Goal: Use online tool/utility: Utilize a website feature to perform a specific function

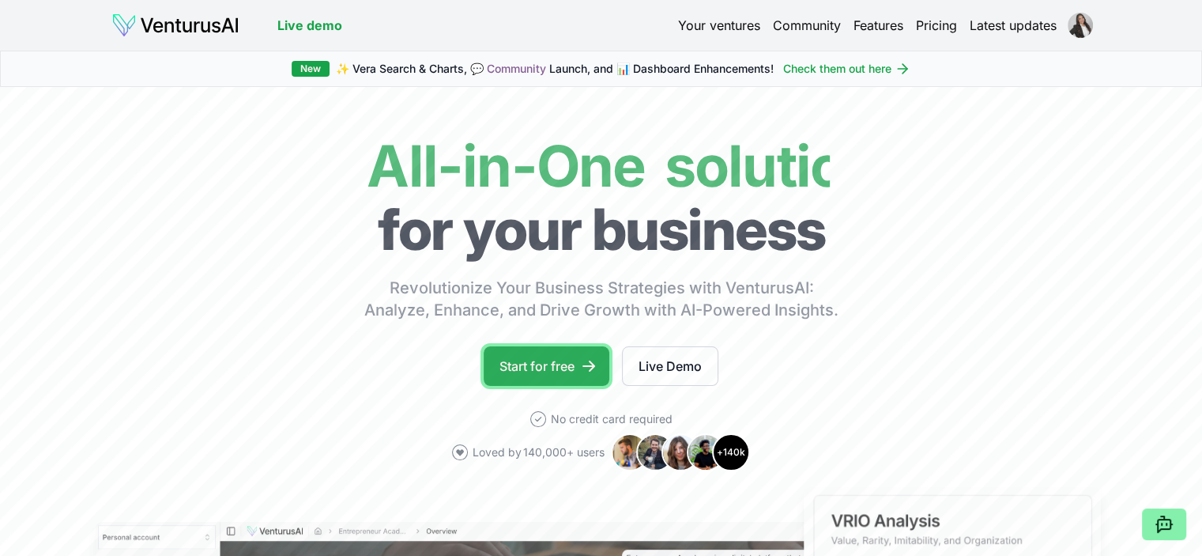
click at [528, 360] on link "Start for free" at bounding box center [547, 366] width 126 height 40
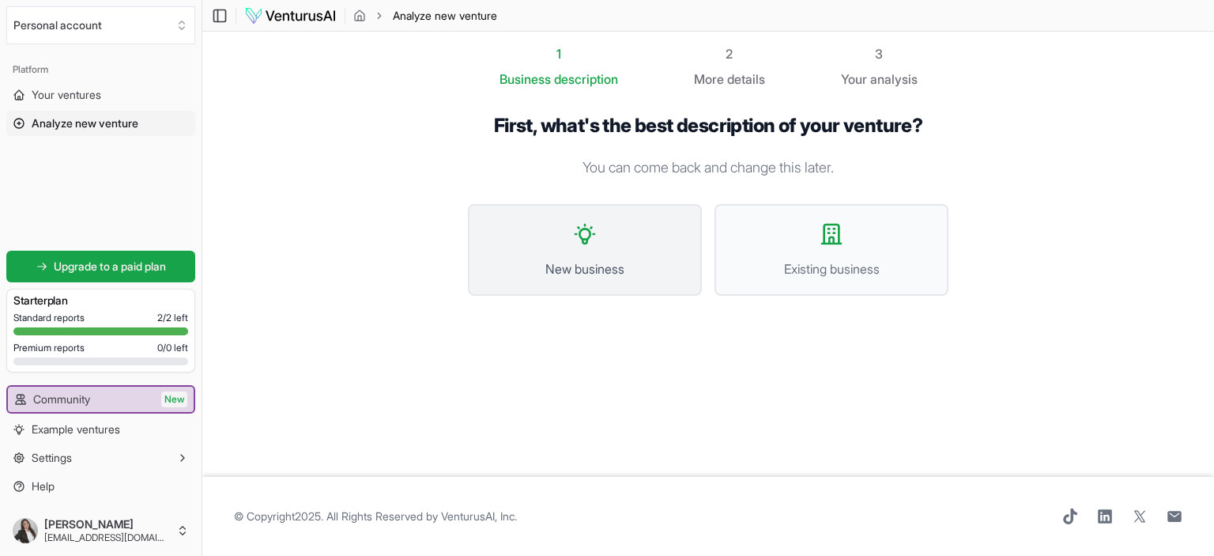
click at [586, 267] on span "New business" at bounding box center [584, 268] width 199 height 19
click at [815, 242] on button "Existing business" at bounding box center [831, 250] width 234 height 92
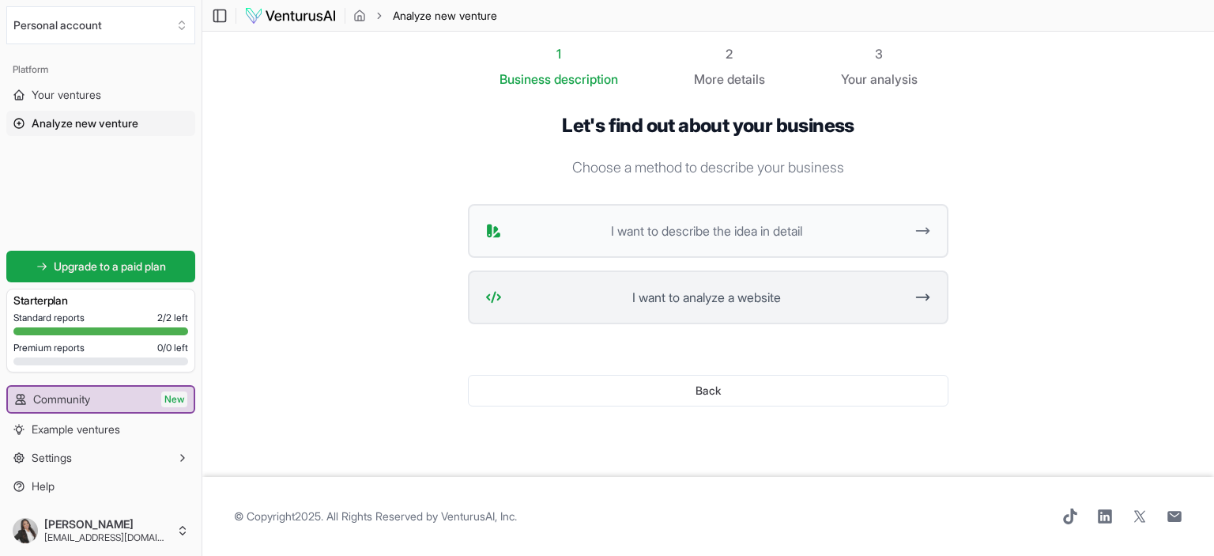
click at [809, 307] on button "I want to analyze a website" at bounding box center [708, 297] width 481 height 54
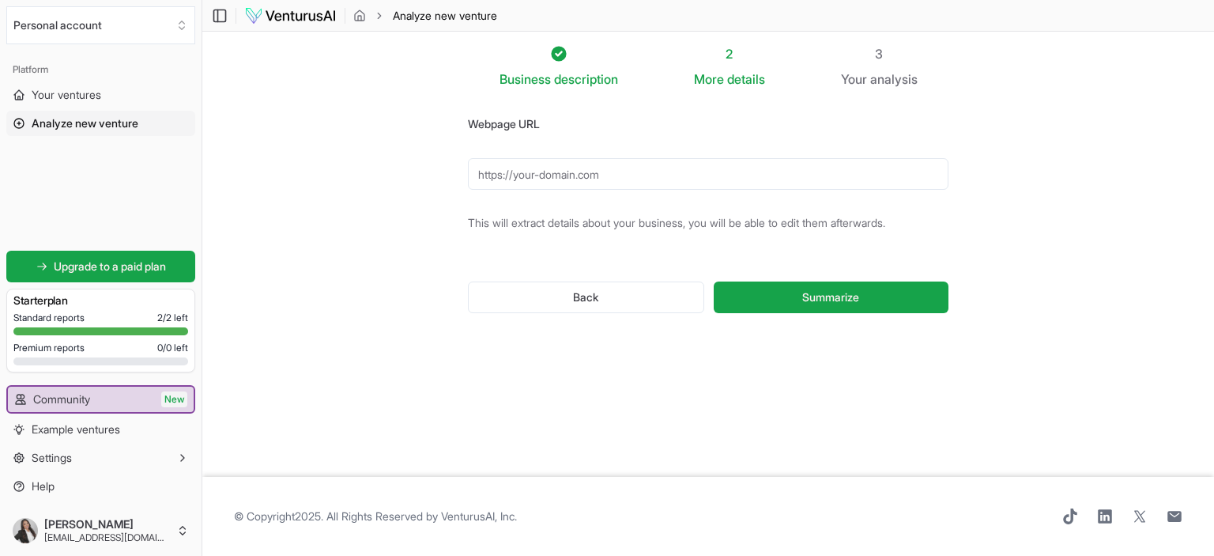
click at [679, 164] on input "Webpage URL" at bounding box center [708, 174] width 481 height 32
paste input "[URL][DOMAIN_NAME]"
type input "[URL][DOMAIN_NAME]"
click at [806, 294] on span "Summarize" at bounding box center [830, 297] width 57 height 16
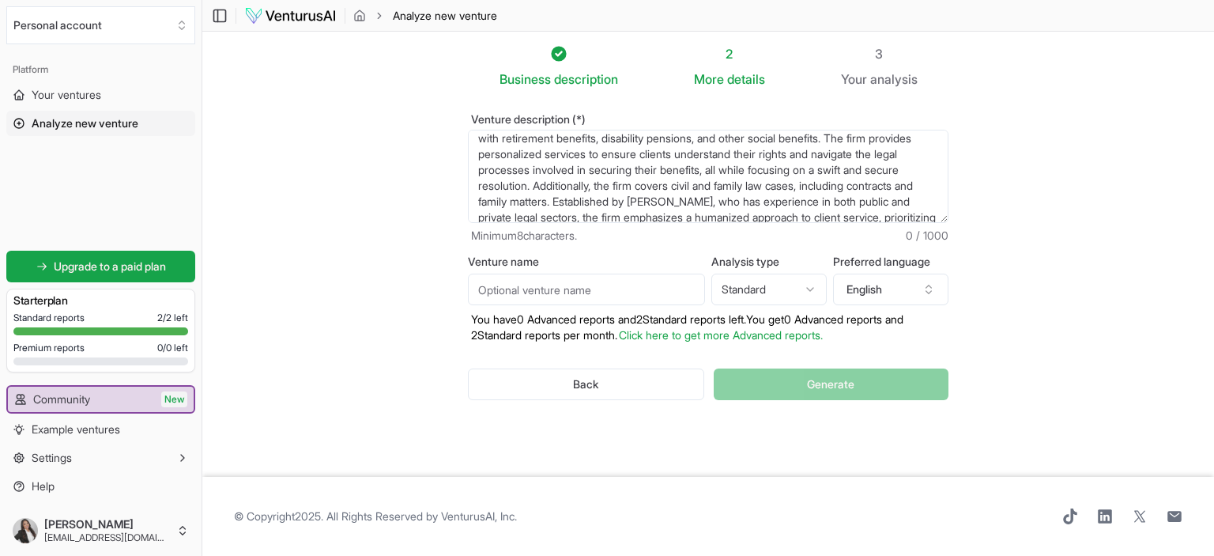
scroll to position [95, 0]
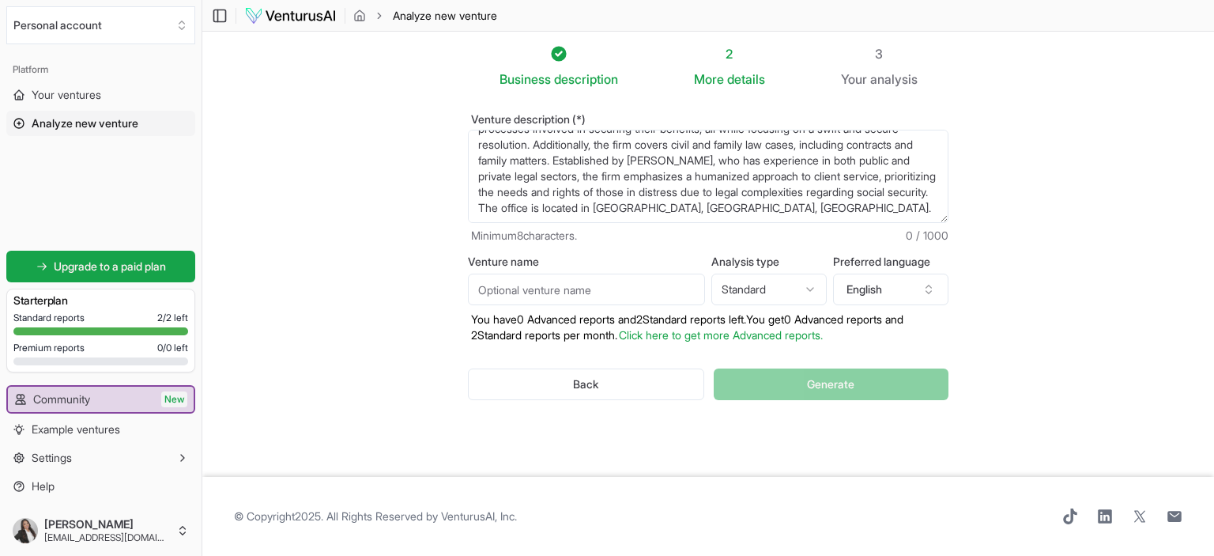
drag, startPoint x: 477, startPoint y: 141, endPoint x: 661, endPoint y: 243, distance: 209.8
click at [661, 243] on form "Venture description (*) Dra. [PERSON_NAME] Advocacia e Consultoria Jurídica is …" at bounding box center [708, 269] width 481 height 311
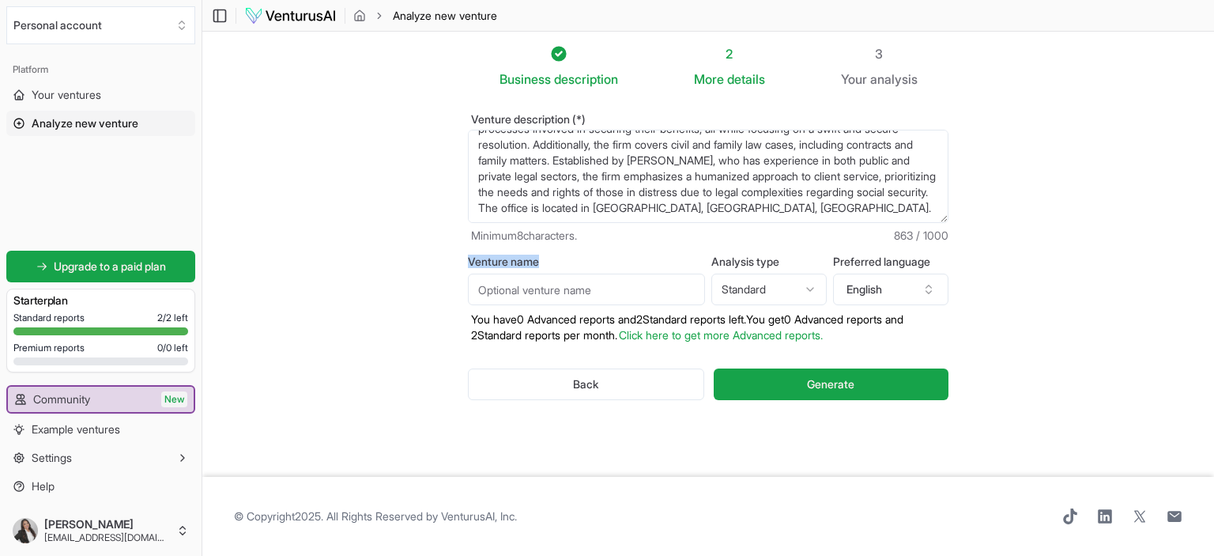
drag, startPoint x: 544, startPoint y: 262, endPoint x: 466, endPoint y: 266, distance: 77.6
click at [466, 266] on div "Venture description (*) Dra. [PERSON_NAME] Advocacia e Consultoria Jurídica is …" at bounding box center [708, 270] width 531 height 362
copy label "Venture name"
click at [567, 296] on input "Venture name" at bounding box center [586, 289] width 237 height 32
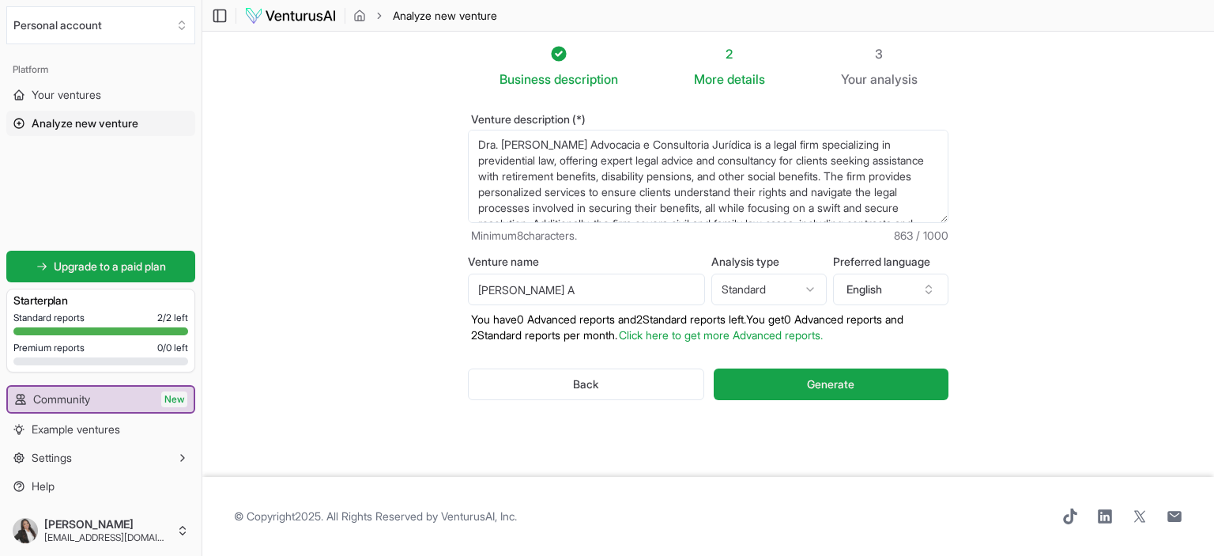
click at [653, 269] on div "Venture name [PERSON_NAME] A" at bounding box center [586, 280] width 237 height 49
click at [649, 284] on input "[PERSON_NAME] A" at bounding box center [586, 289] width 237 height 32
type input "[PERSON_NAME] Advocacia e consultoria jurídica"
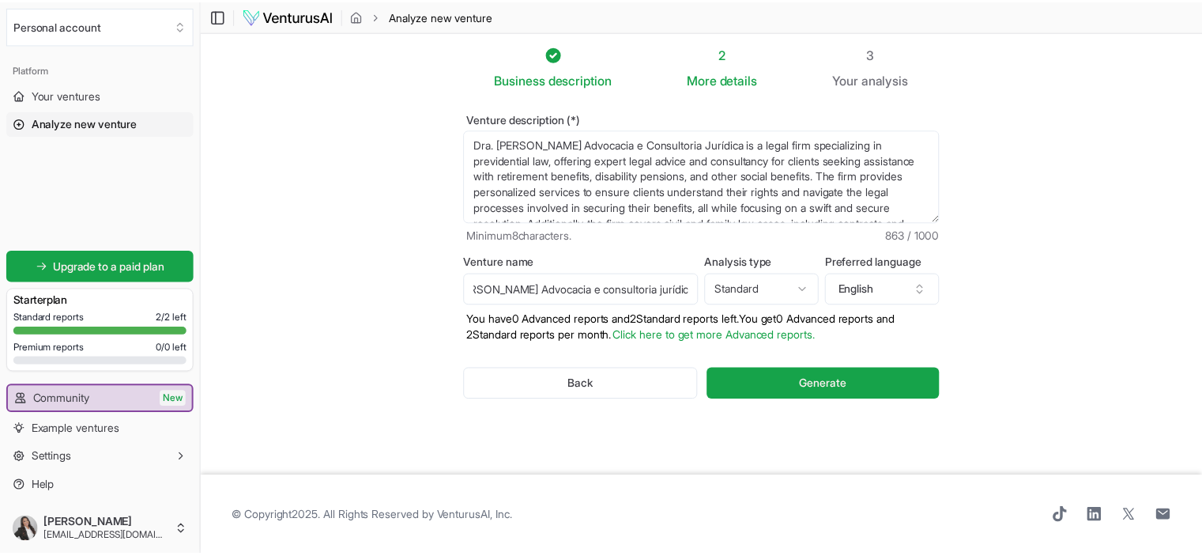
scroll to position [0, 0]
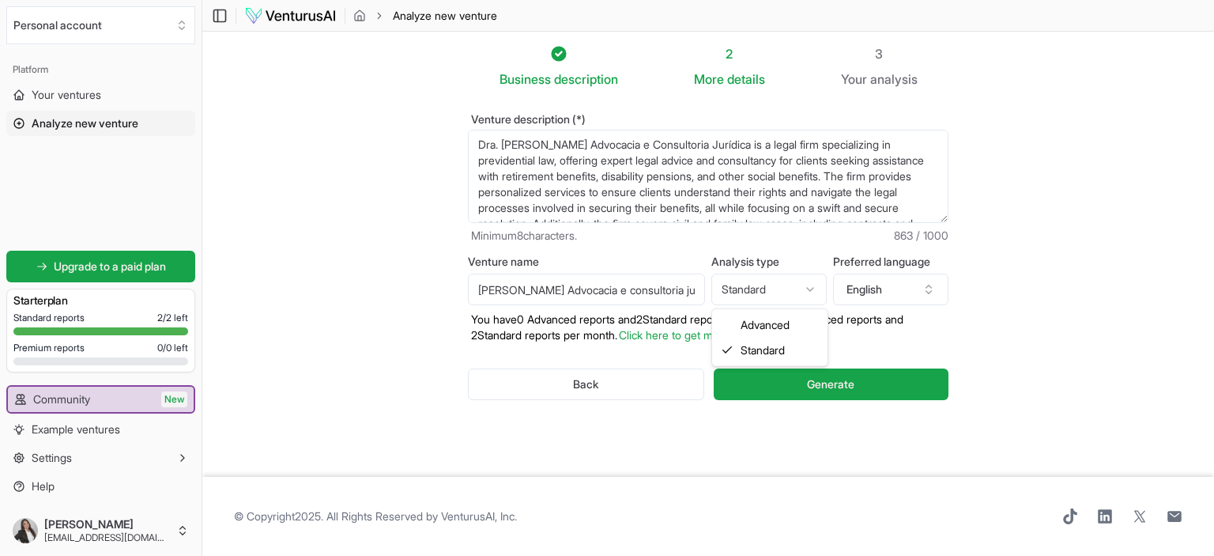
click at [810, 296] on html "We value your privacy We use cookies to enhance your browsing experience, serve…" at bounding box center [607, 278] width 1214 height 556
click at [888, 285] on html "We value your privacy We use cookies to enhance your browsing experience, serve…" at bounding box center [607, 278] width 1214 height 556
click at [888, 285] on button "English" at bounding box center [890, 289] width 115 height 32
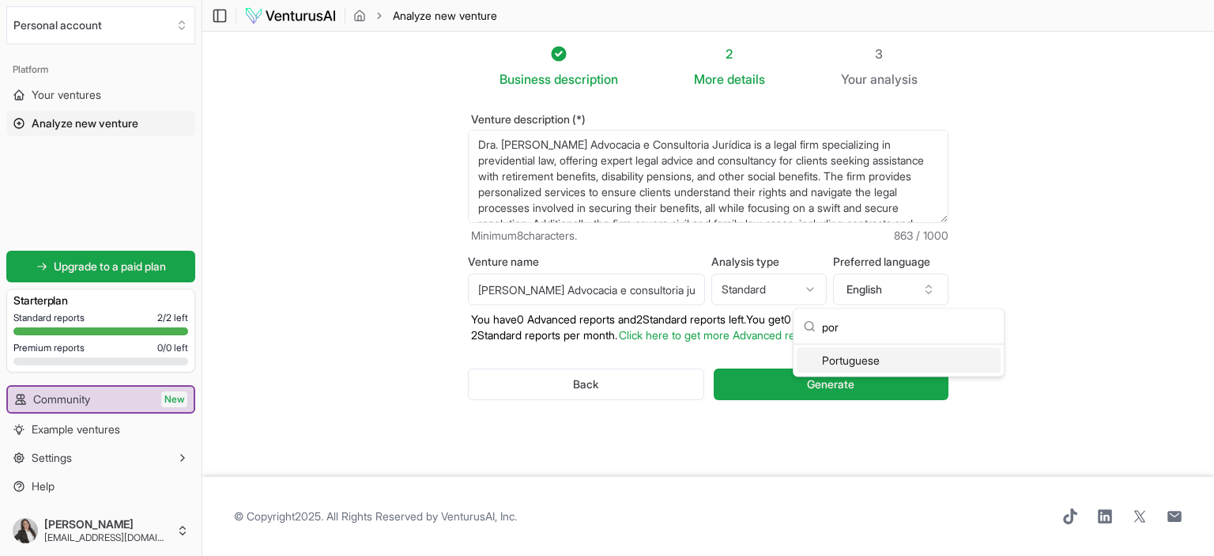
type input "por"
click at [959, 356] on div "Portuguese" at bounding box center [899, 360] width 204 height 25
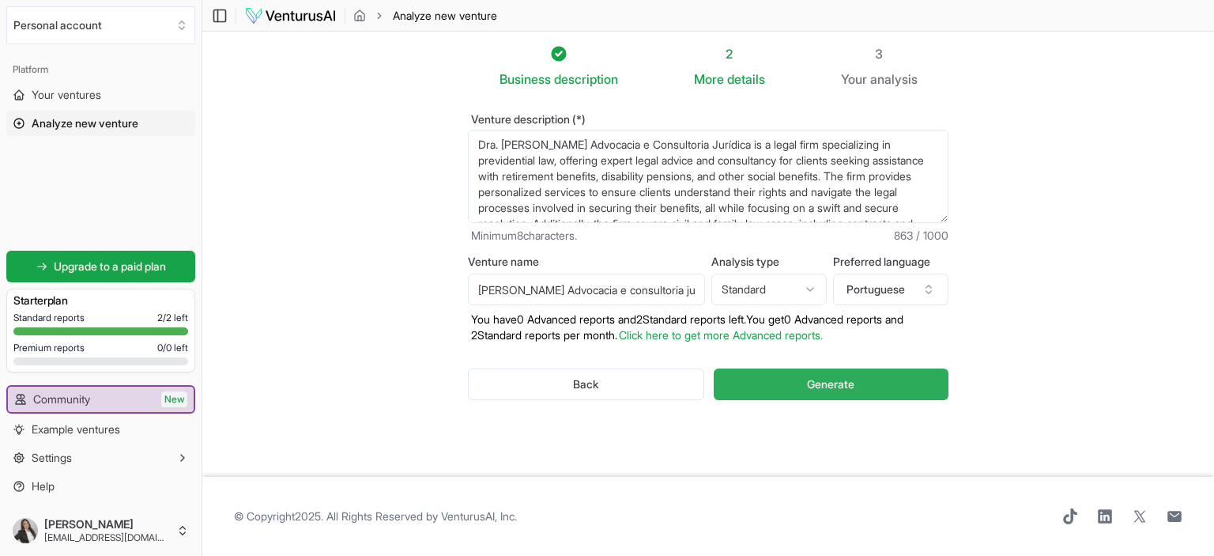
click at [873, 387] on button "Generate" at bounding box center [831, 384] width 235 height 32
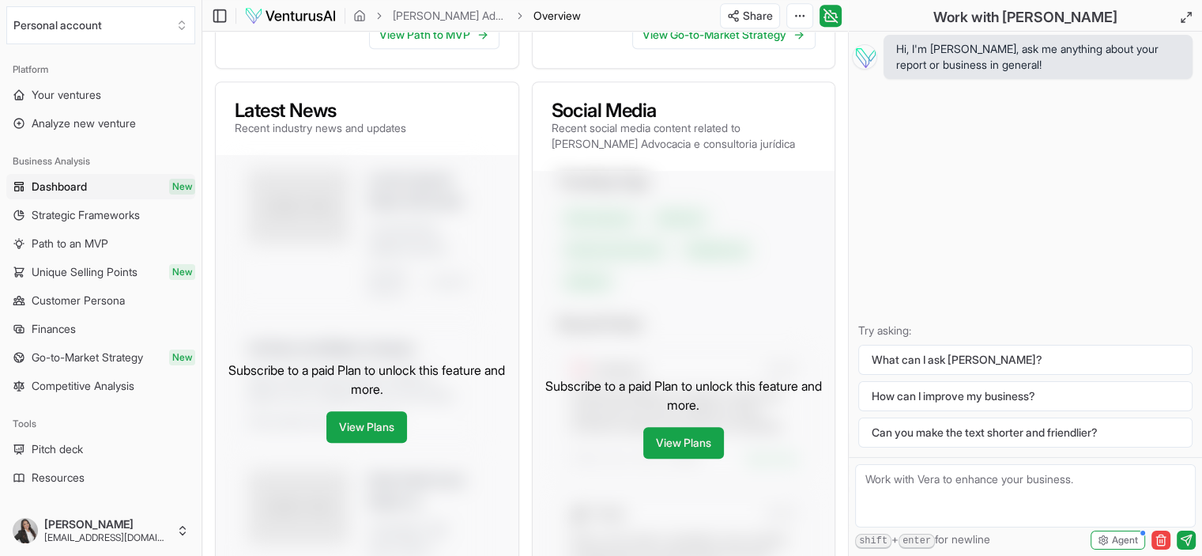
scroll to position [778, 0]
